Goal: Find specific page/section: Find specific page/section

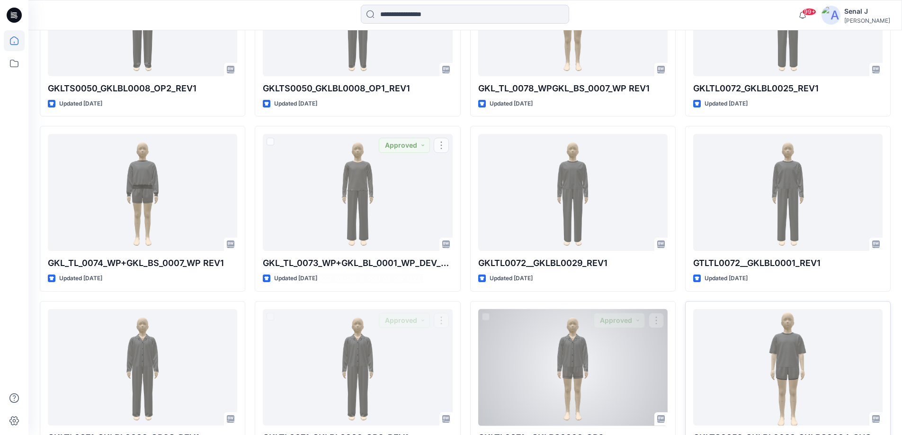
scroll to position [1355, 0]
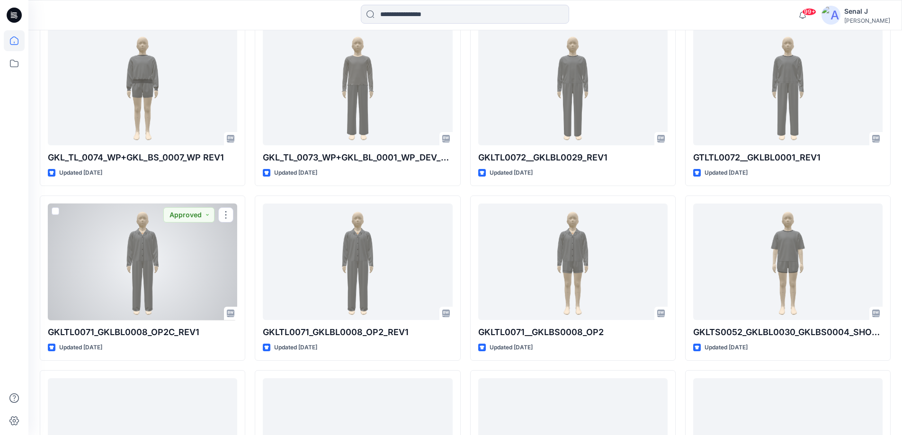
click at [147, 273] on div at bounding box center [142, 261] width 189 height 117
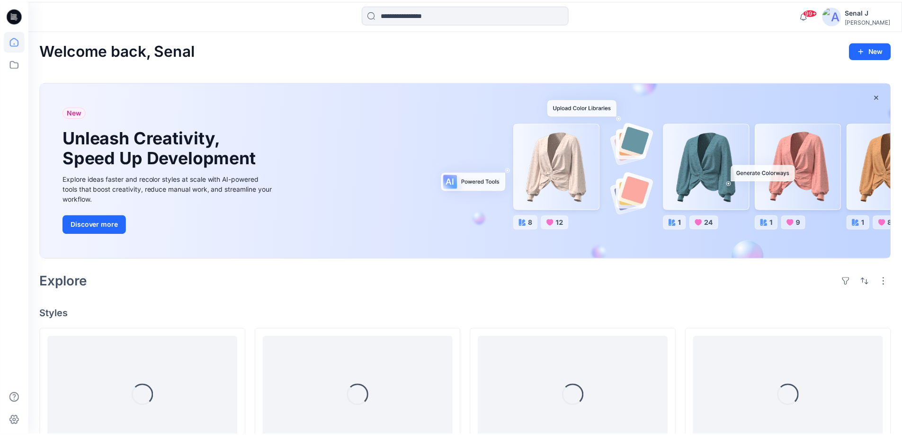
scroll to position [1355, 0]
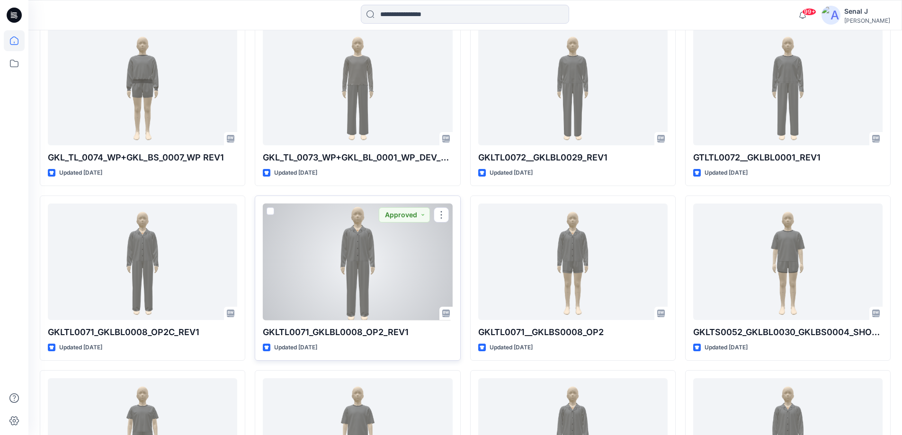
click at [358, 270] on div at bounding box center [357, 261] width 189 height 117
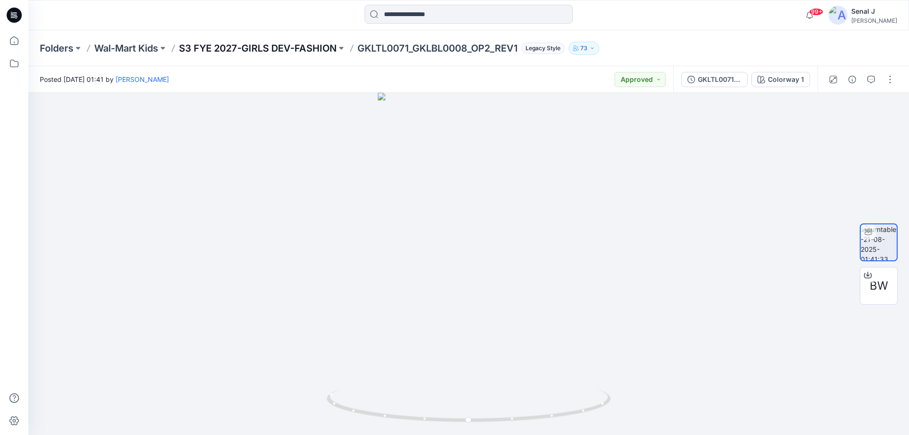
click at [267, 47] on p "S3 FYE 2027-GIRLS DEV-FASHION" at bounding box center [258, 48] width 158 height 13
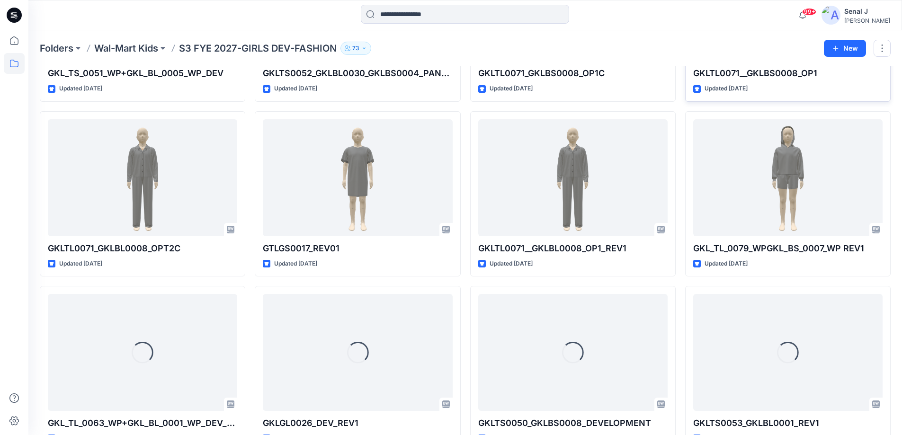
scroll to position [882, 0]
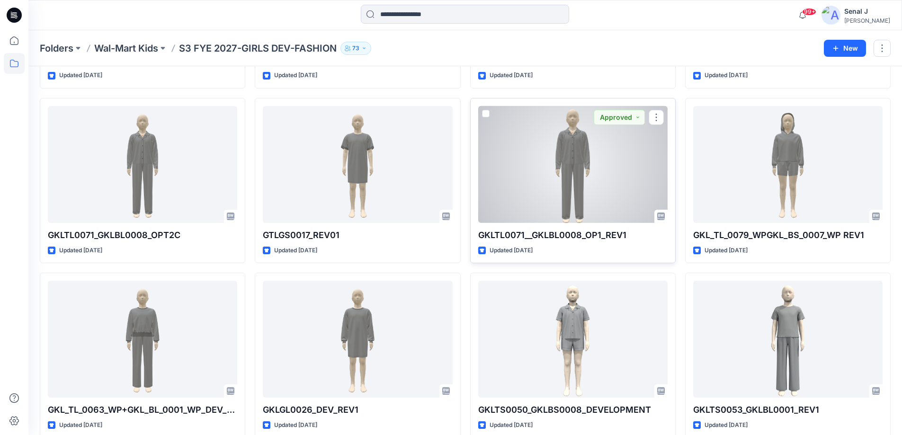
click at [582, 163] on div at bounding box center [572, 164] width 189 height 117
